Goal: Find contact information: Find contact information

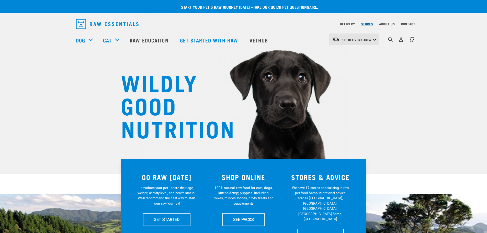
click at [364, 23] on link "Stores" at bounding box center [367, 24] width 12 height 2
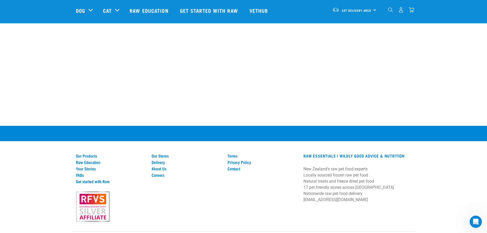
scroll to position [981, 0]
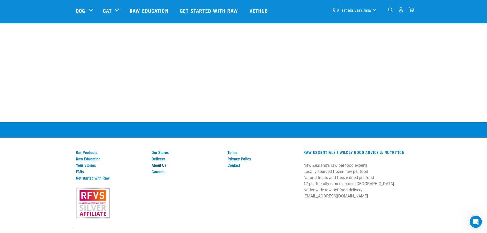
click at [160, 163] on link "About Us" at bounding box center [187, 165] width 70 height 5
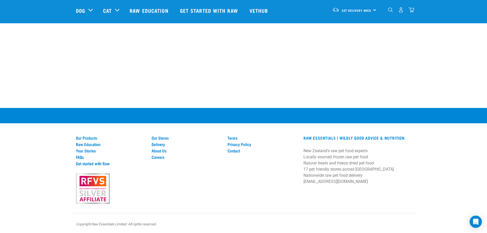
scroll to position [724, 0]
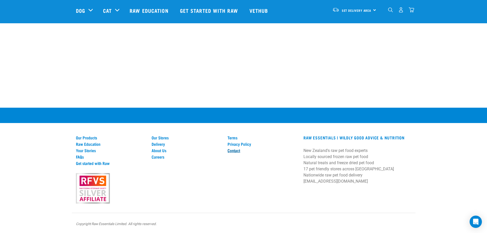
click at [233, 150] on link "Contact" at bounding box center [262, 150] width 70 height 5
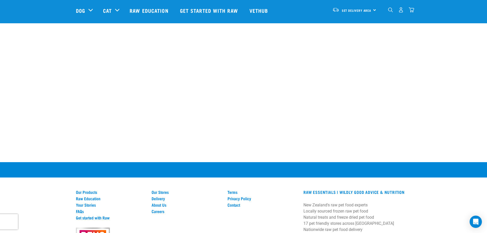
scroll to position [326, 0]
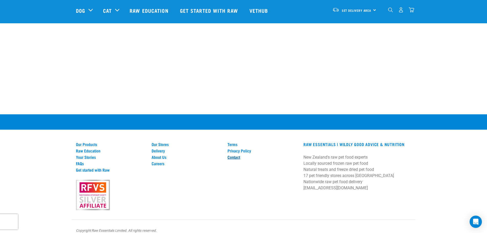
click at [232, 155] on link "Contact" at bounding box center [262, 157] width 70 height 5
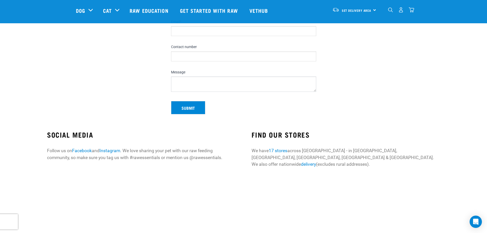
scroll to position [128, 0]
